Goal: Task Accomplishment & Management: Complete application form

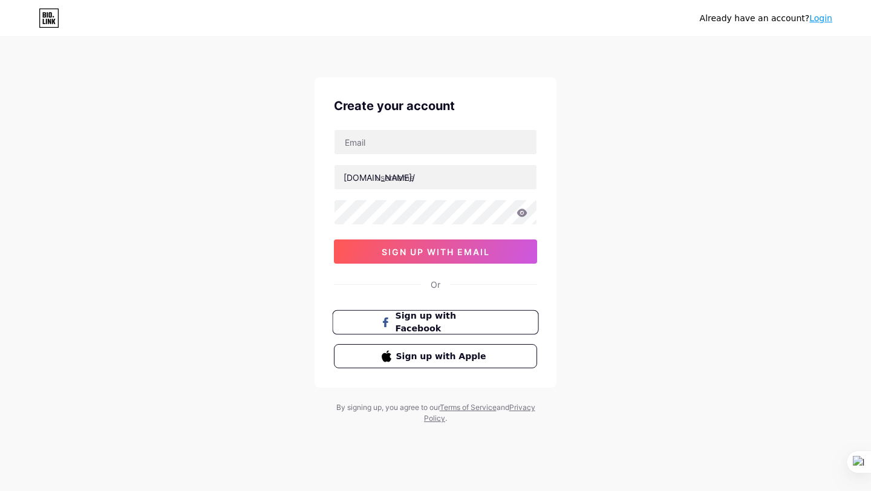
click at [464, 327] on span "Sign up with Facebook" at bounding box center [443, 323] width 95 height 26
